Goal: Task Accomplishment & Management: Manage account settings

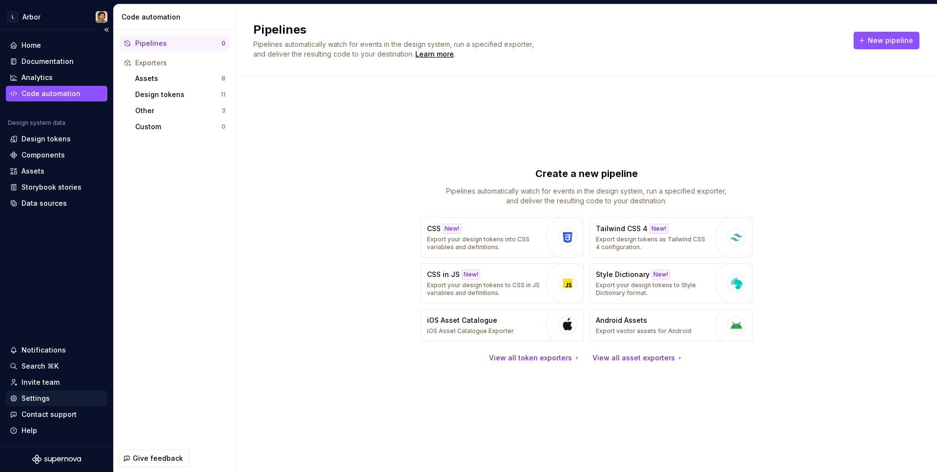
click at [42, 398] on div "Settings" at bounding box center [35, 399] width 28 height 10
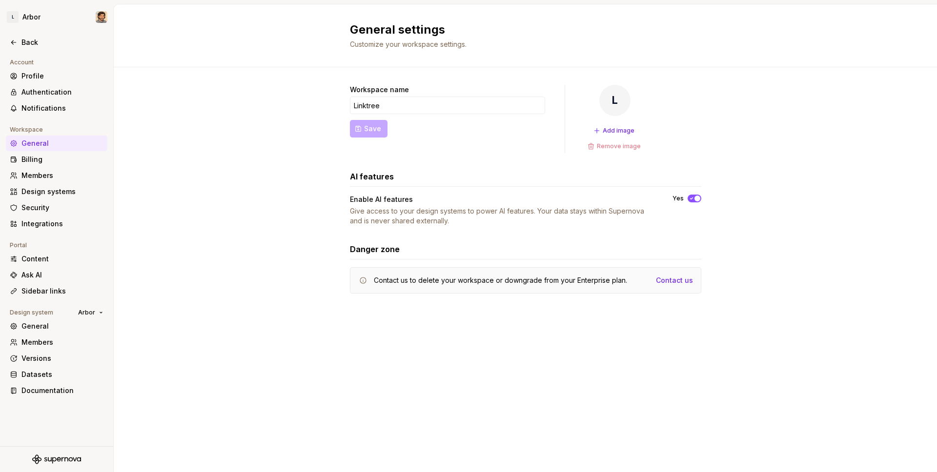
click at [531, 30] on h2 "General settings" at bounding box center [520, 30] width 340 height 16
click at [29, 72] on div "Profile" at bounding box center [62, 76] width 82 height 10
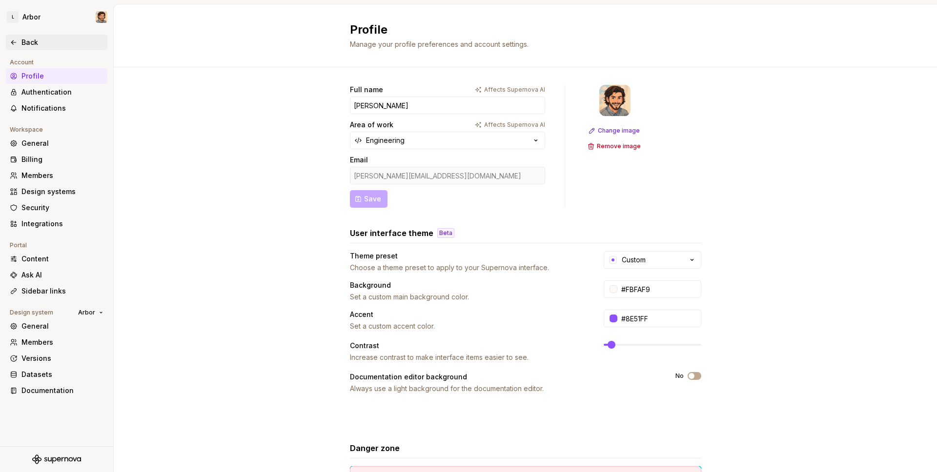
click at [31, 45] on div "Back" at bounding box center [62, 43] width 82 height 10
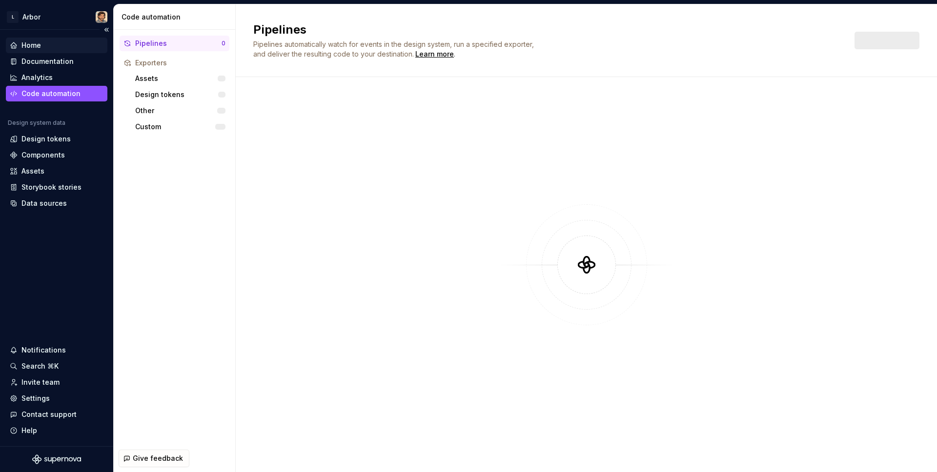
click at [43, 46] on div "Home" at bounding box center [57, 46] width 94 height 10
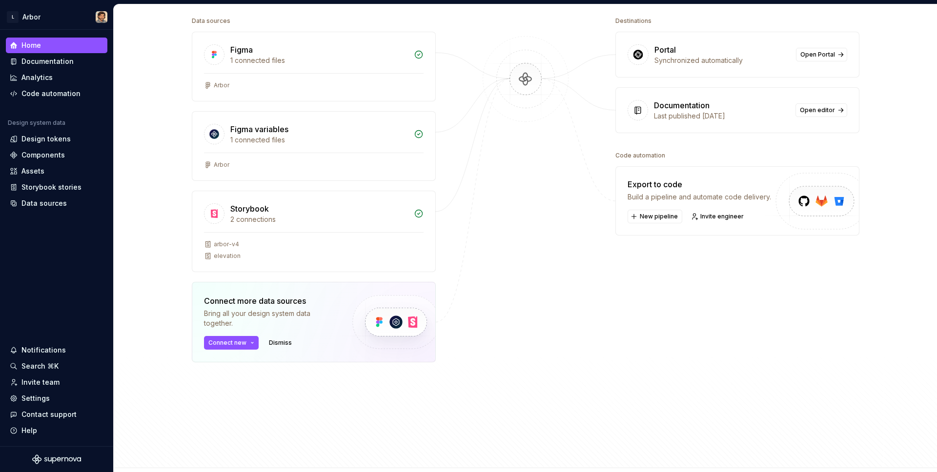
scroll to position [125, 0]
click at [229, 340] on span "Connect new" at bounding box center [227, 342] width 38 height 8
click at [552, 317] on div at bounding box center [526, 211] width 98 height 397
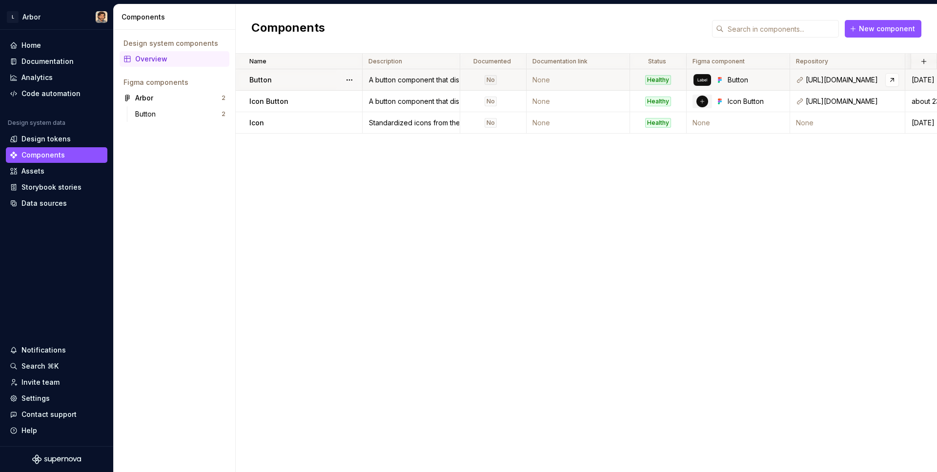
click at [845, 79] on div "[URL][DOMAIN_NAME]" at bounding box center [852, 80] width 93 height 10
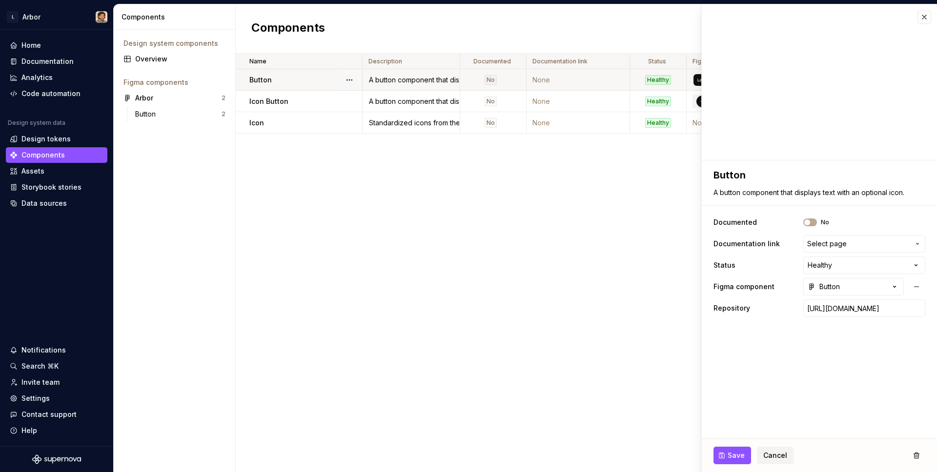
type textarea "*"
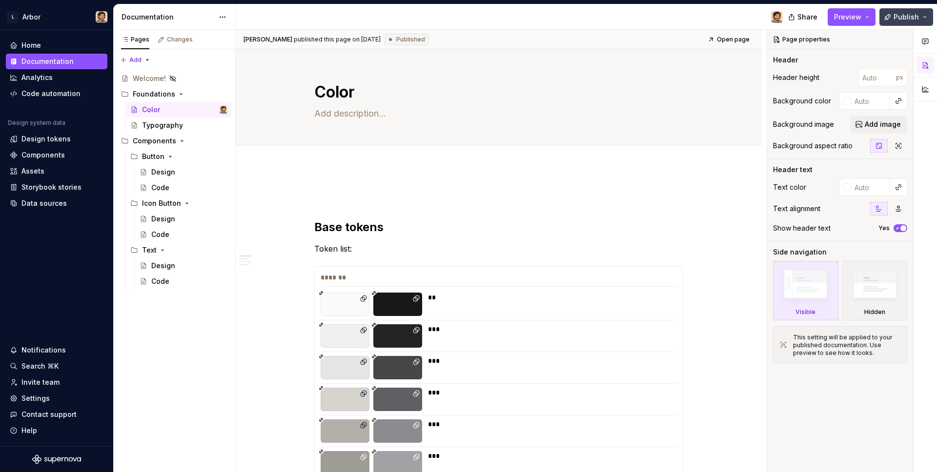
type textarea "*"
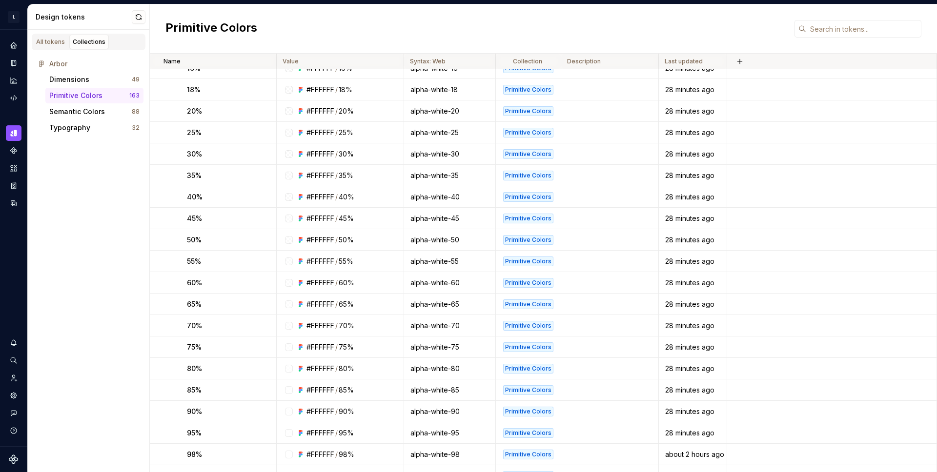
scroll to position [394, 0]
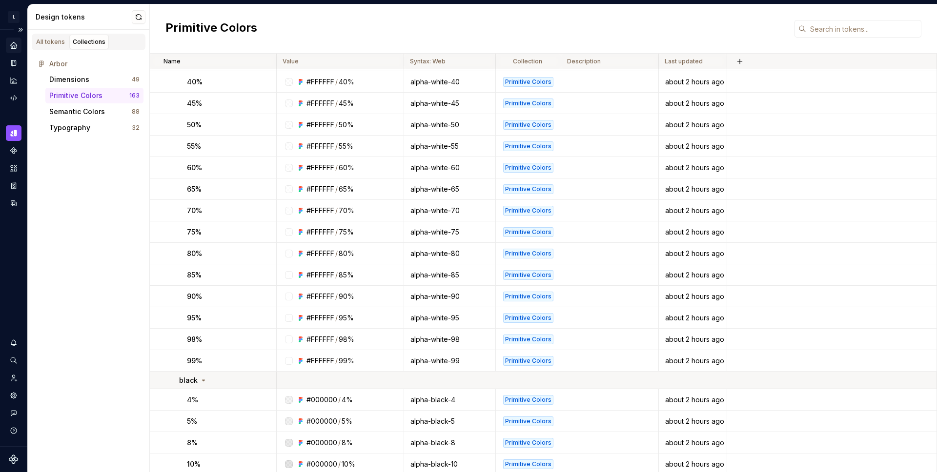
click at [17, 46] on icon "Home" at bounding box center [13, 45] width 9 height 9
